Goal: Find contact information: Find contact information

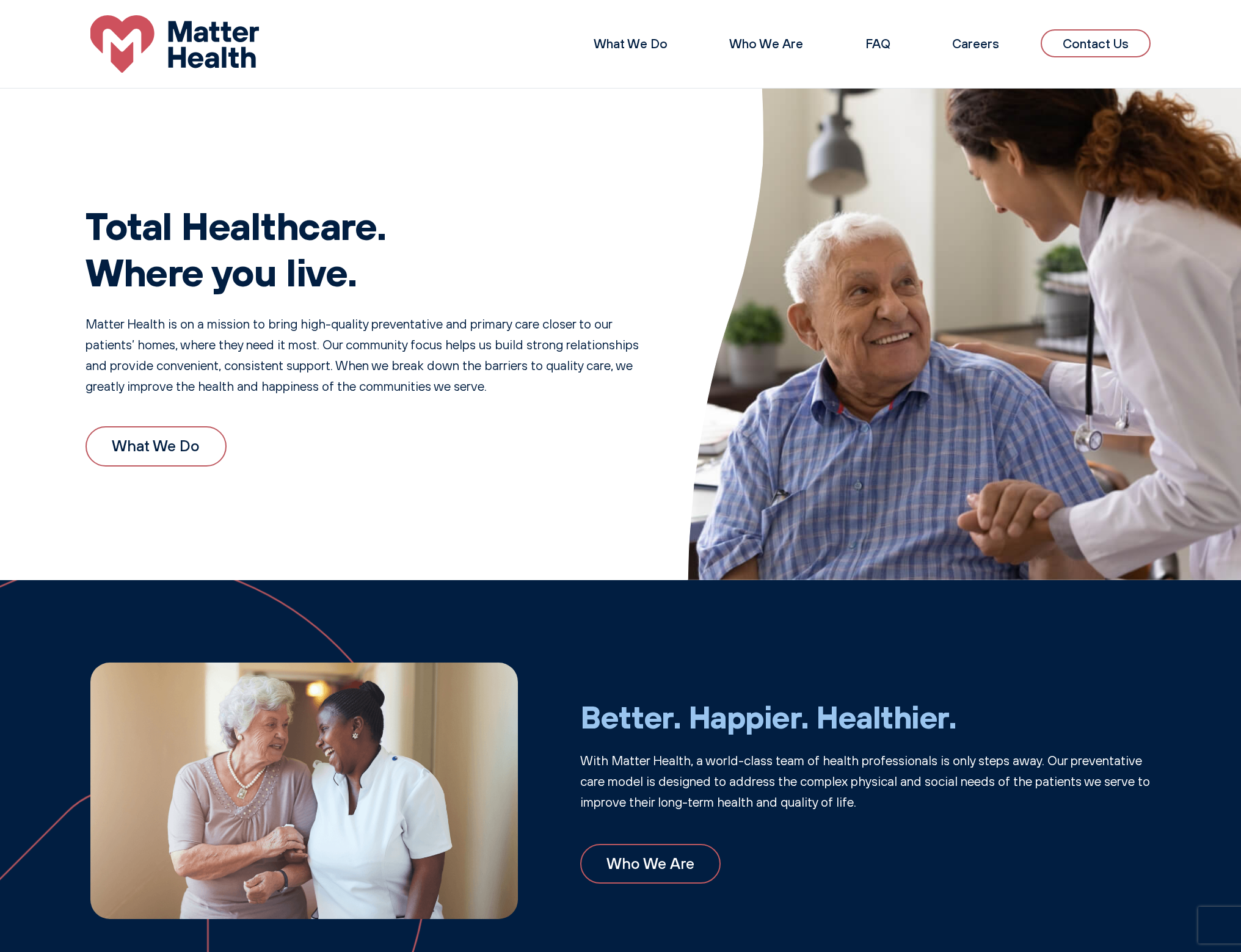
click at [1065, 49] on link "Contact Us" at bounding box center [1095, 43] width 110 height 29
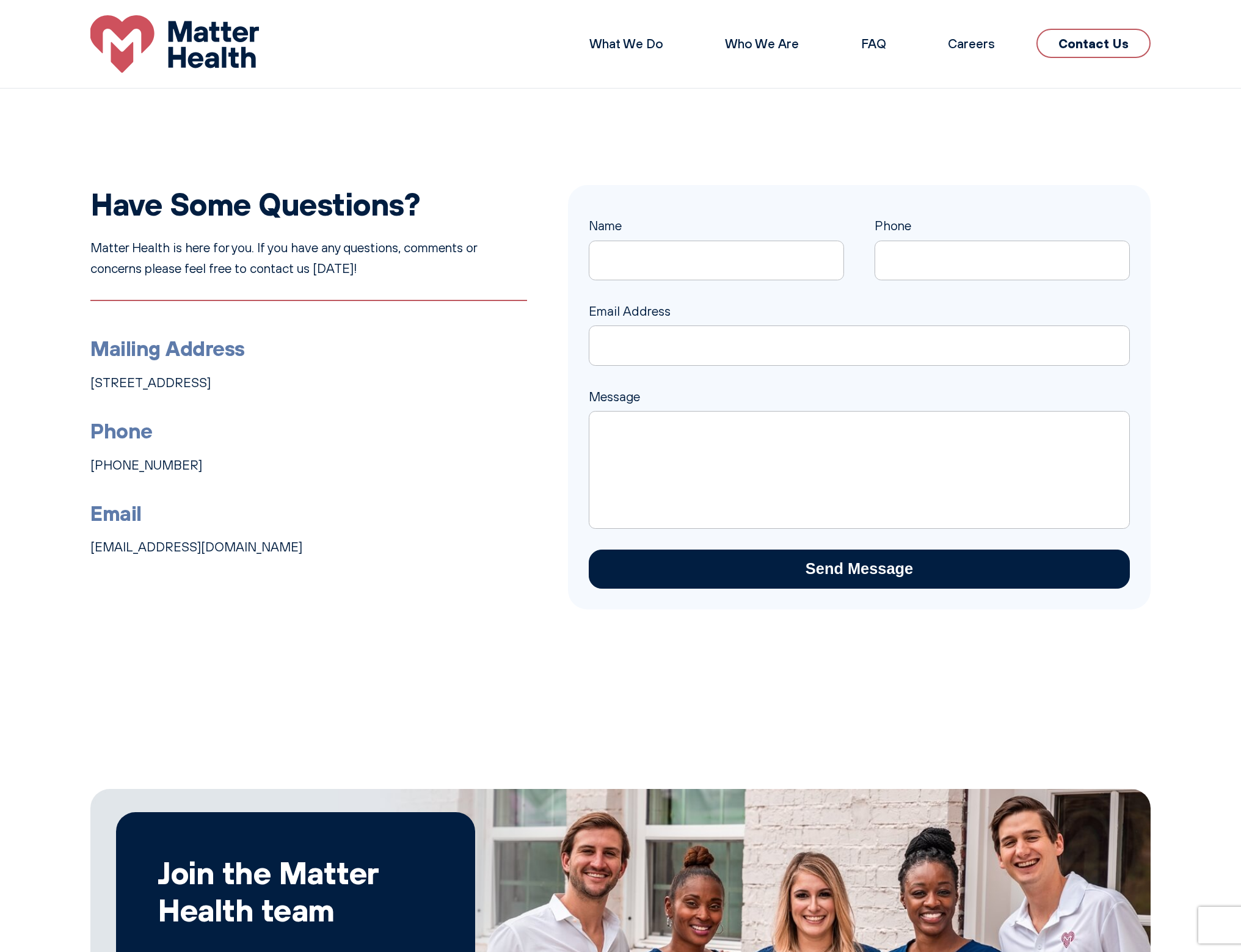
drag, startPoint x: 205, startPoint y: 471, endPoint x: 57, endPoint y: 462, distance: 148.3
click at [57, 462] on div "Have Some Questions? Matter Health is here for you. If you have any questions, …" at bounding box center [620, 398] width 1241 height 425
copy link "[PHONE_NUMBER]"
